Goal: Information Seeking & Learning: Learn about a topic

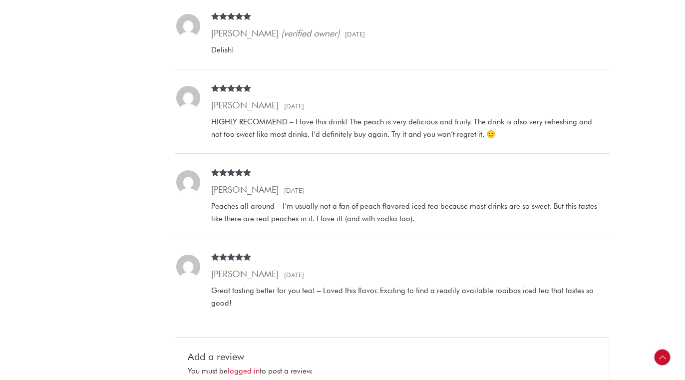
scroll to position [352, 0]
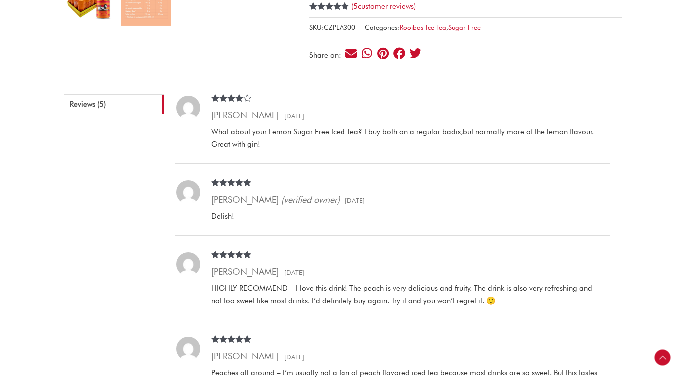
click at [384, 210] on div "Rated 5 out of 5 Kazaya Jalim (verified owner) – 14 September 2021 Delish!" at bounding box center [405, 207] width 410 height 56
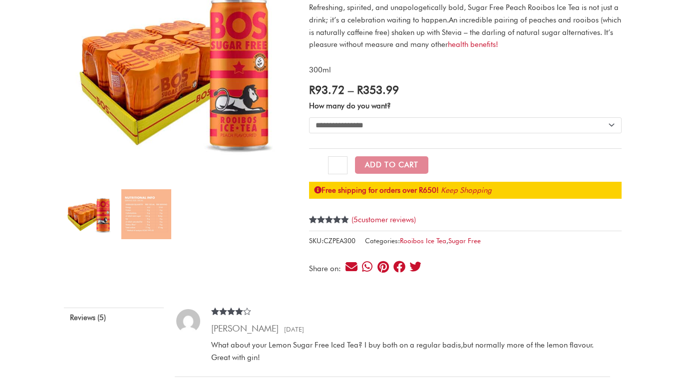
scroll to position [0, 0]
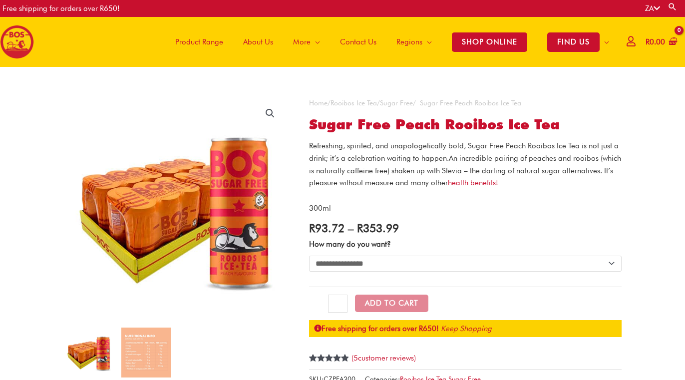
click at [214, 47] on span "Product Range" at bounding box center [199, 42] width 48 height 30
